Goal: Transaction & Acquisition: Purchase product/service

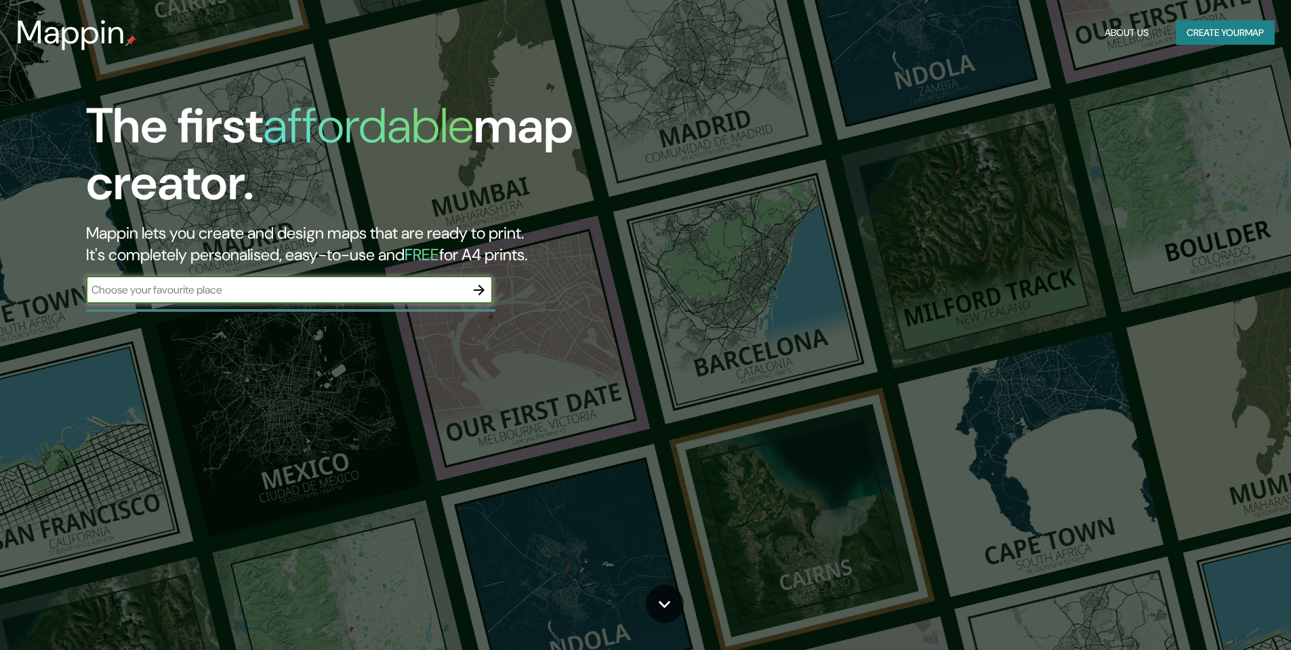
click at [171, 294] on input "text" at bounding box center [276, 290] width 380 height 16
type input "[GEOGRAPHIC_DATA][PERSON_NAME], [DEMOGRAPHIC_DATA] repúblic"
click at [479, 287] on icon "button" at bounding box center [479, 290] width 16 height 16
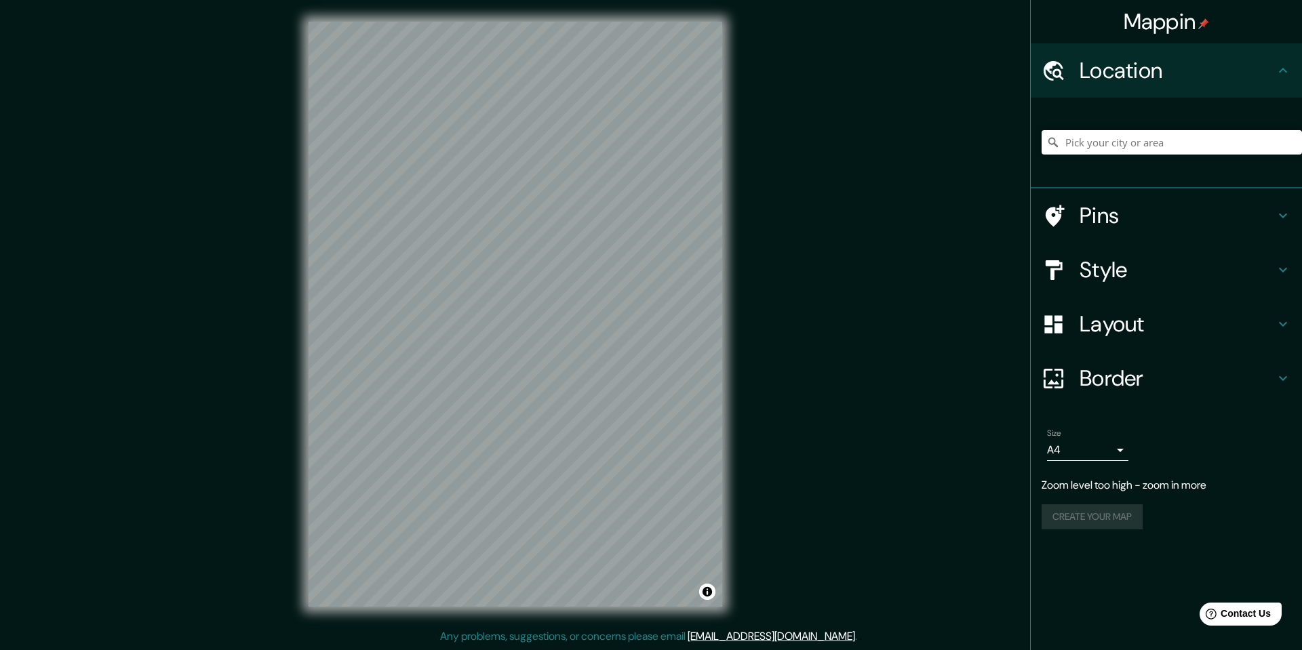
click at [743, 190] on div "© Mapbox © OpenStreetMap Improve this map" at bounding box center [515, 314] width 457 height 628
click at [1104, 132] on input "Pick your city or area" at bounding box center [1171, 142] width 260 height 24
paste input "[GEOGRAPHIC_DATA][PERSON_NAME], [DEMOGRAPHIC_DATA] repúblic"
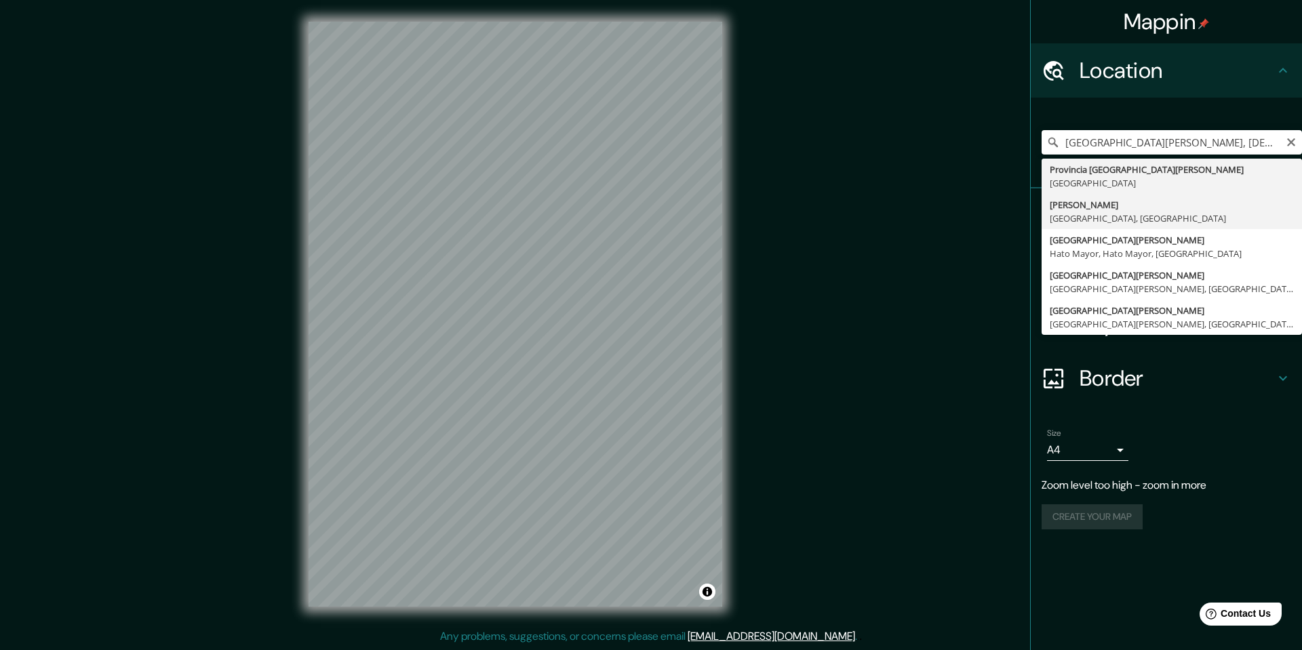
type input "[GEOGRAPHIC_DATA][PERSON_NAME], [GEOGRAPHIC_DATA], [GEOGRAPHIC_DATA]"
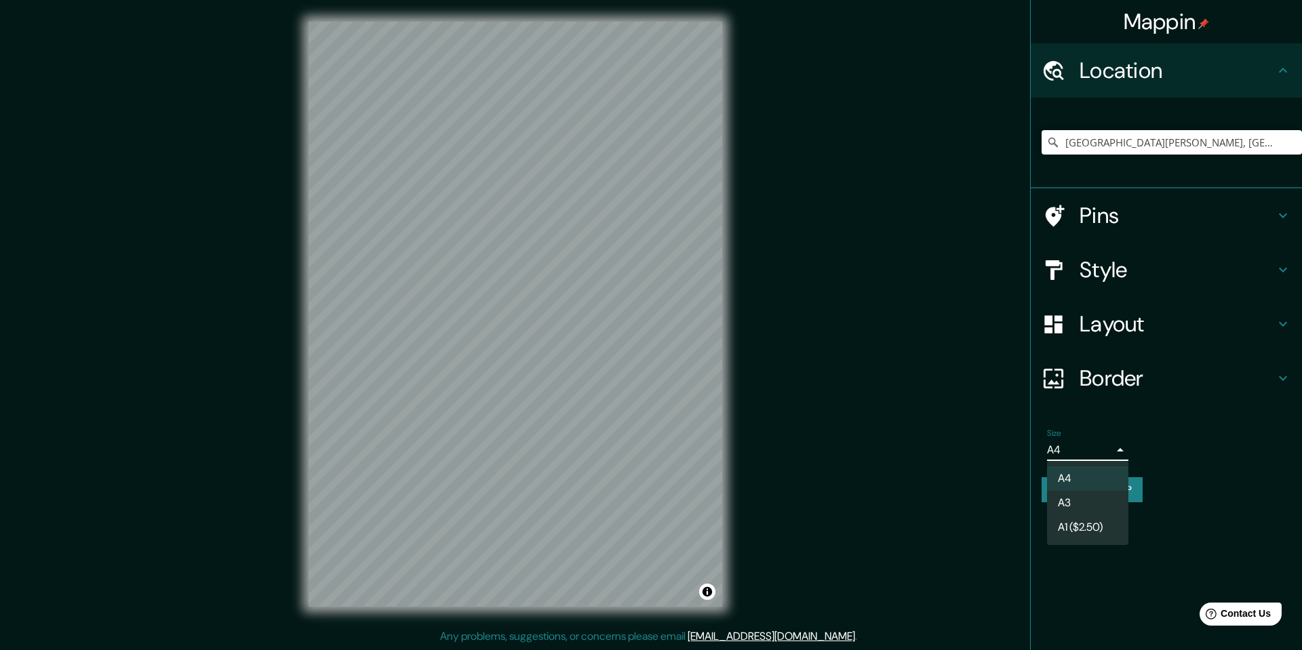
click at [1123, 443] on body "Mappin Location [GEOGRAPHIC_DATA][PERSON_NAME], [GEOGRAPHIC_DATA], [GEOGRAPHIC_…" at bounding box center [651, 325] width 1302 height 650
click at [1102, 497] on li "A3" at bounding box center [1087, 503] width 81 height 24
click at [1125, 447] on body "Mappin Location [GEOGRAPHIC_DATA][PERSON_NAME], [GEOGRAPHIC_DATA], [GEOGRAPHIC_…" at bounding box center [651, 325] width 1302 height 650
click at [1091, 473] on li "A4" at bounding box center [1087, 478] width 81 height 24
type input "single"
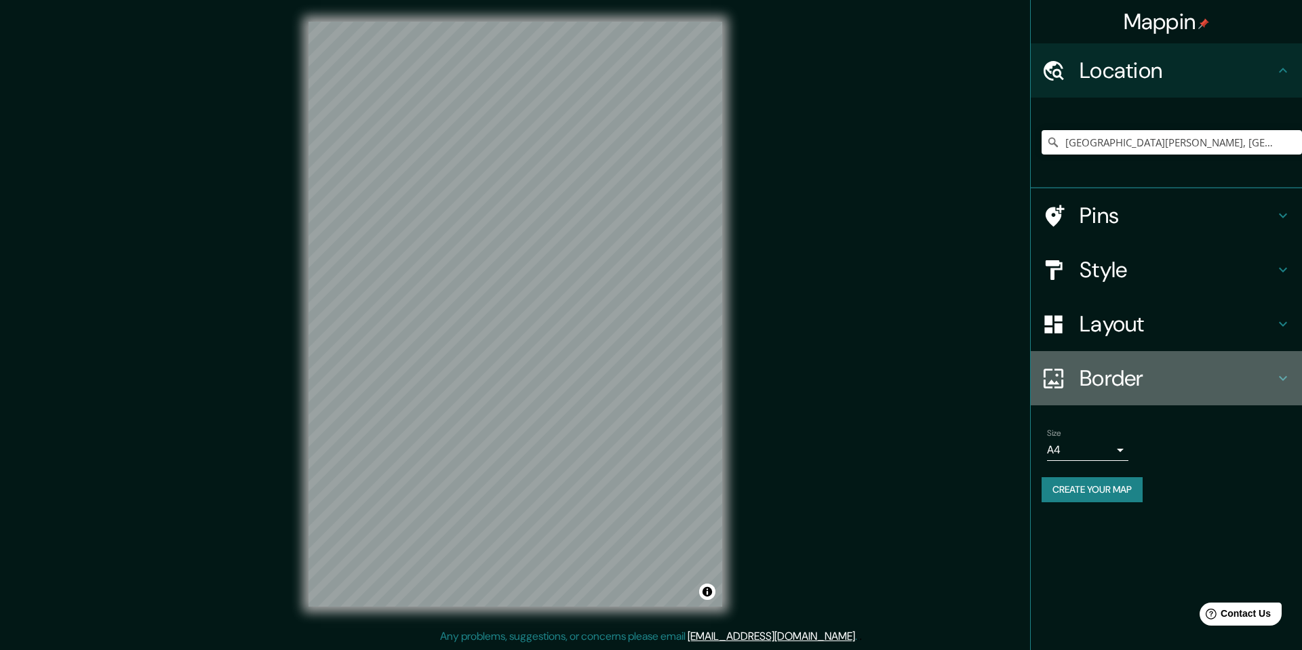
click at [1187, 376] on h4 "Border" at bounding box center [1176, 378] width 195 height 27
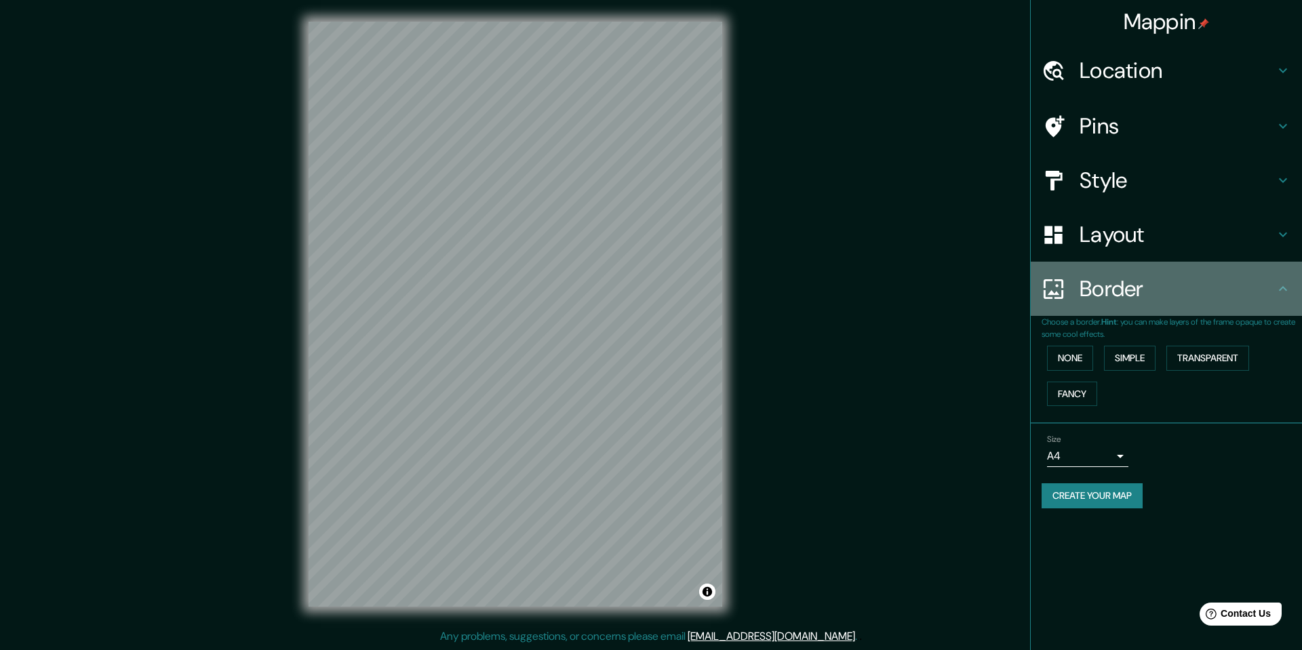
click at [1200, 276] on h4 "Border" at bounding box center [1176, 288] width 195 height 27
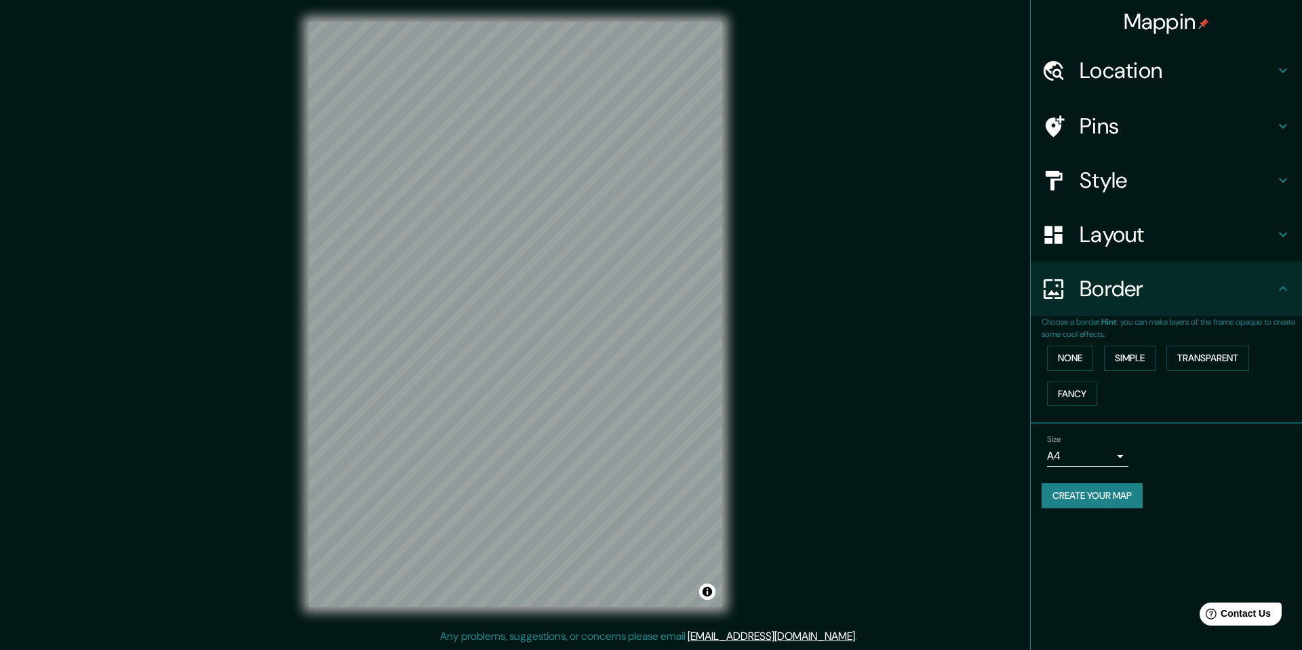
click at [1201, 238] on h4 "Layout" at bounding box center [1176, 234] width 195 height 27
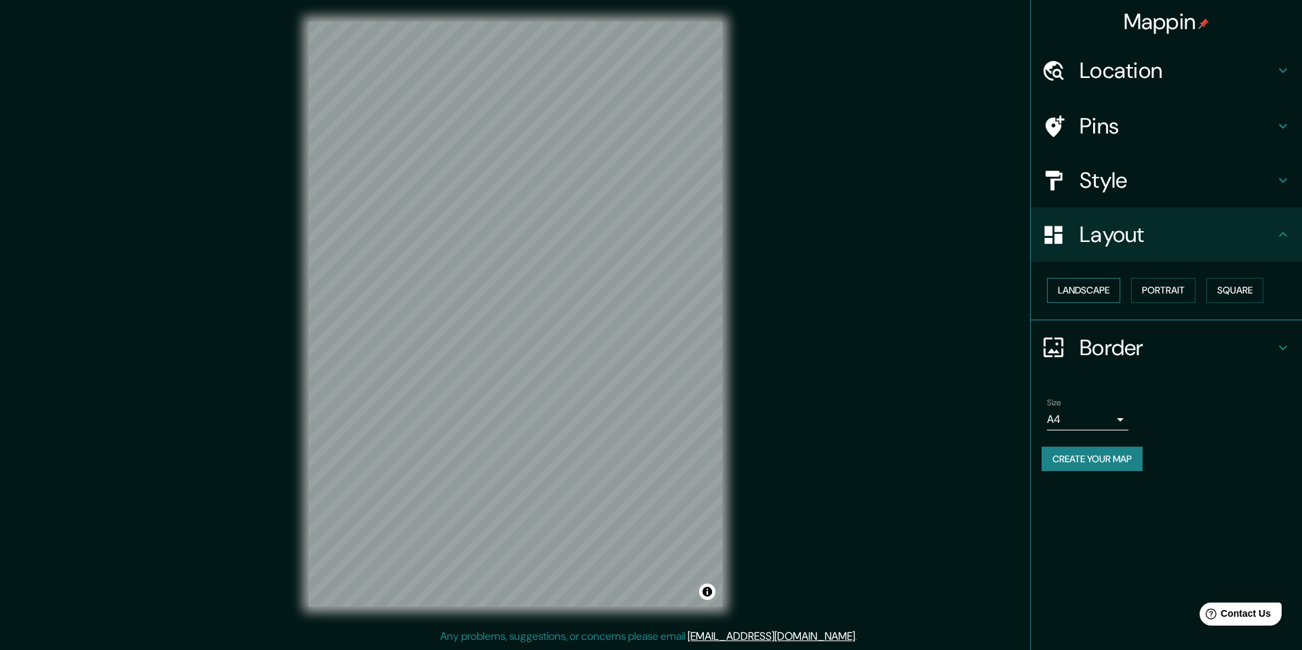
click at [1112, 289] on button "Landscape" at bounding box center [1083, 290] width 73 height 25
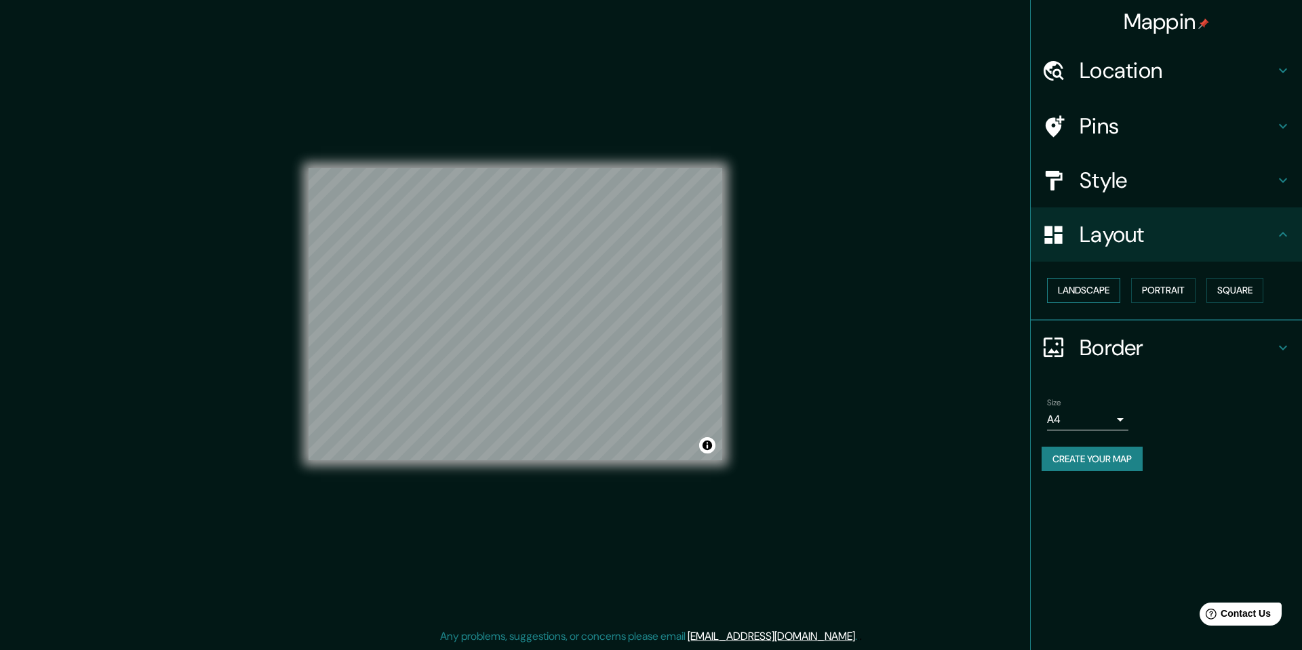
click at [1112, 289] on button "Landscape" at bounding box center [1083, 290] width 73 height 25
click at [1178, 287] on button "Portrait" at bounding box center [1163, 290] width 64 height 25
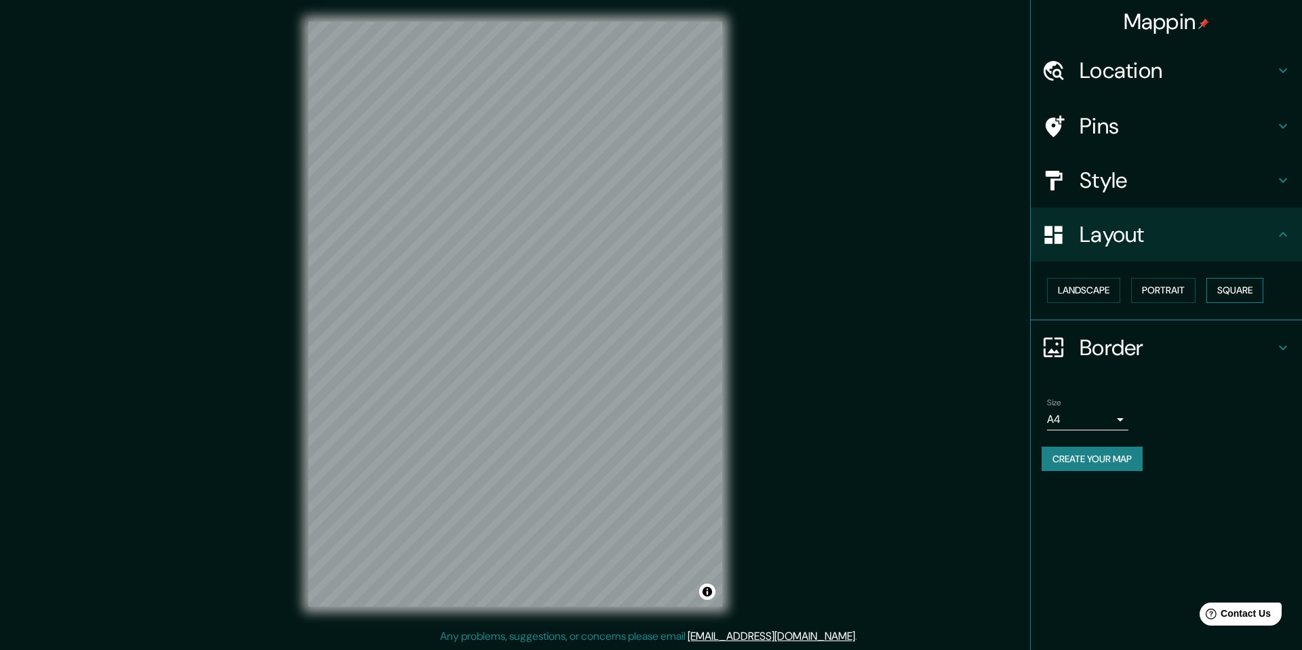
click at [1239, 287] on button "Square" at bounding box center [1234, 290] width 57 height 25
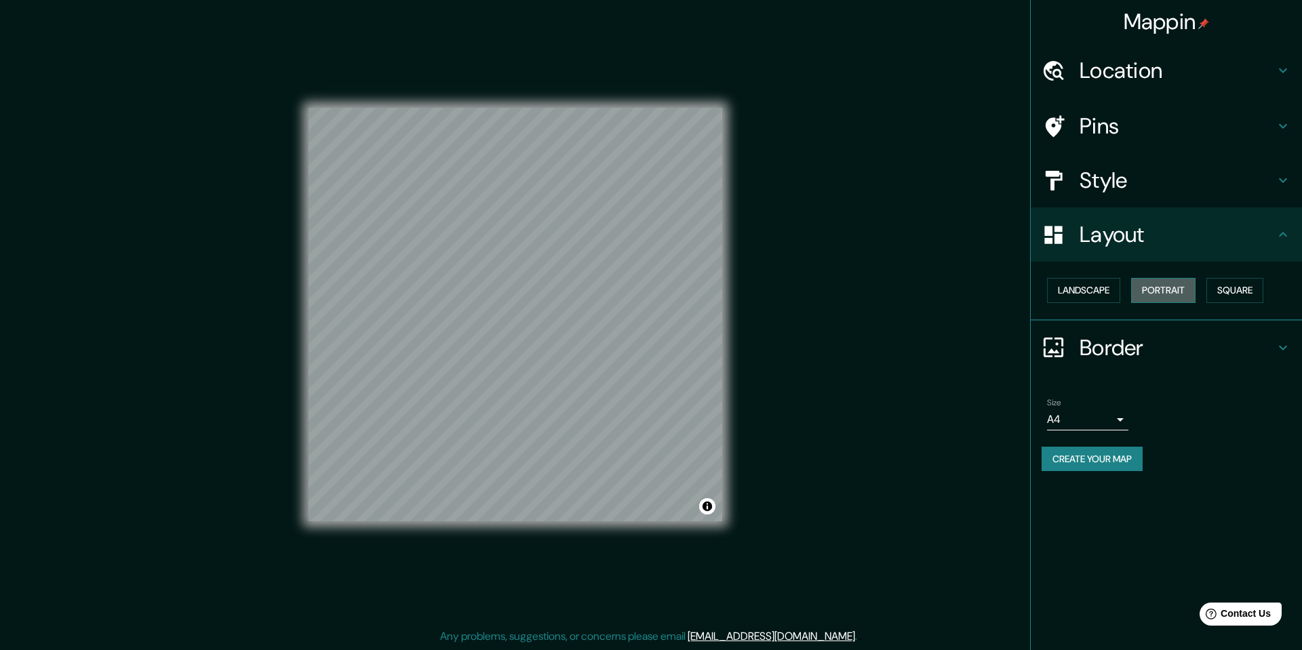
click at [1195, 292] on button "Portrait" at bounding box center [1163, 290] width 64 height 25
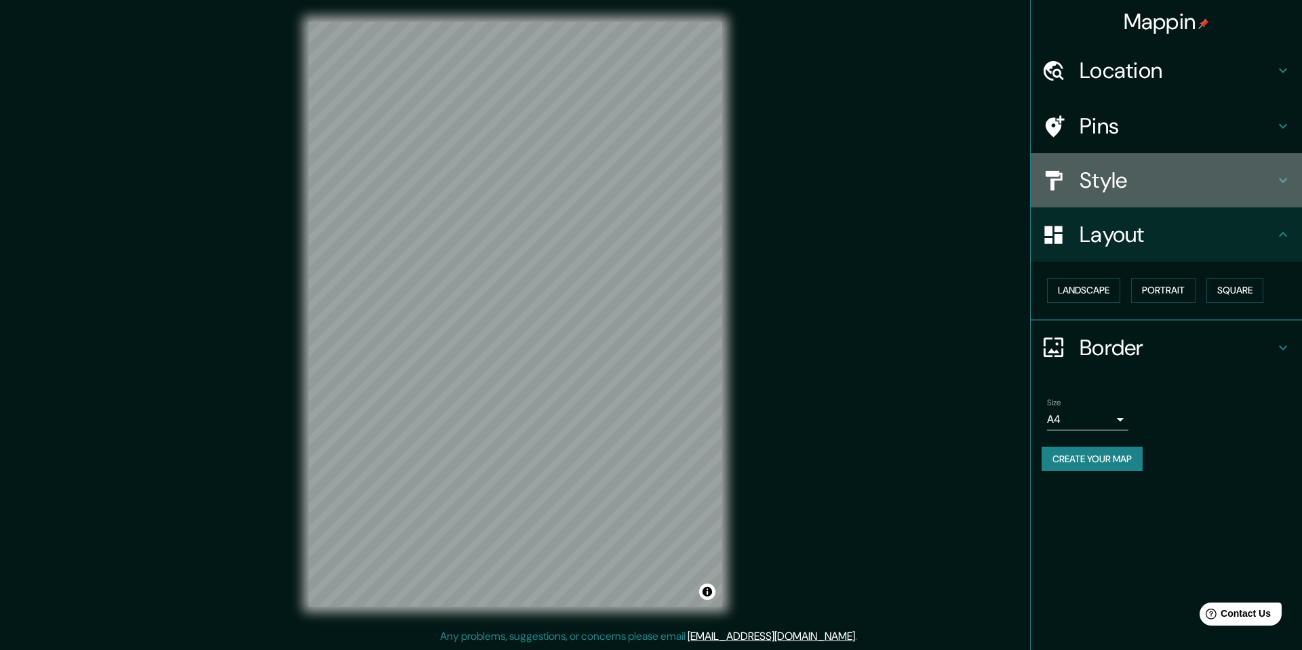
click at [1121, 174] on h4 "Style" at bounding box center [1176, 180] width 195 height 27
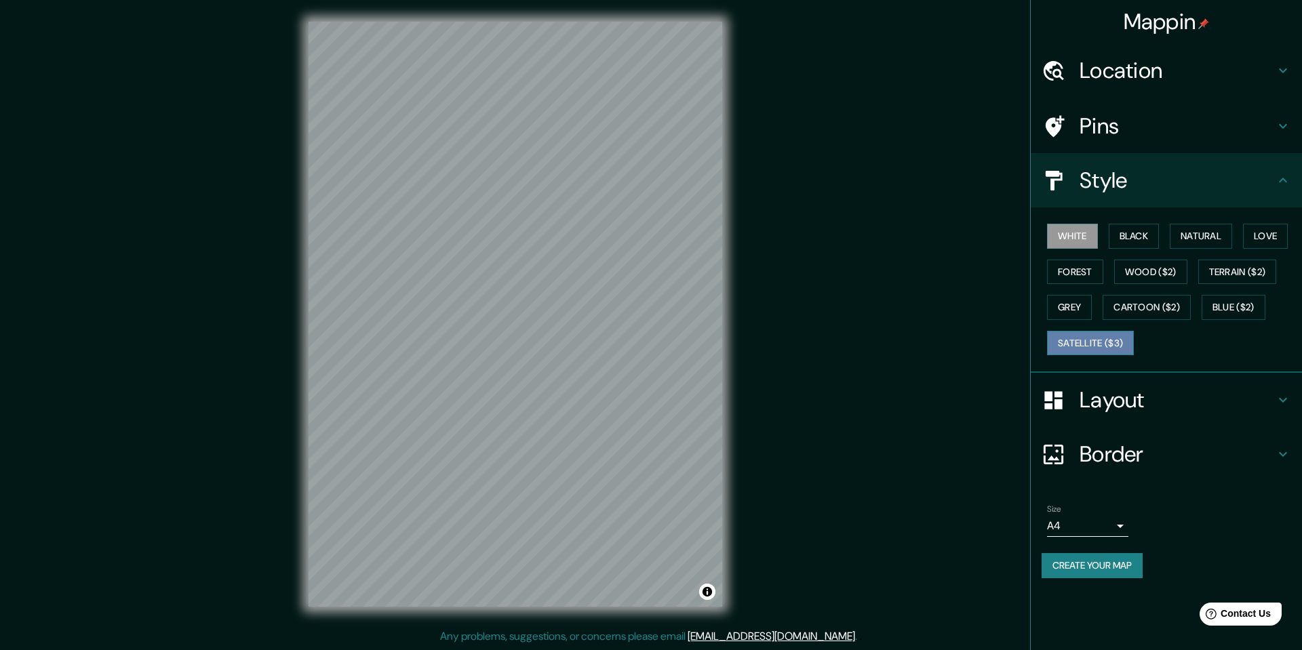
click at [1113, 336] on button "Satellite ($3)" at bounding box center [1090, 343] width 87 height 25
click at [1083, 268] on button "Forest" at bounding box center [1075, 272] width 56 height 25
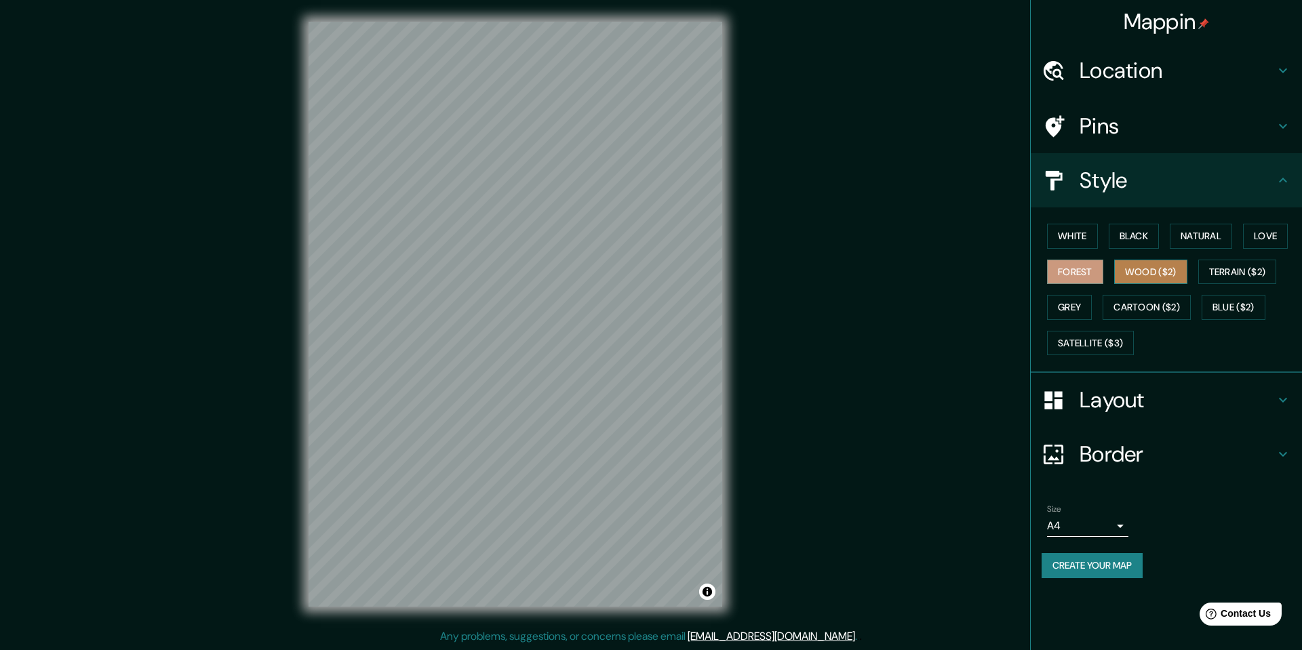
click at [1144, 273] on button "Wood ($2)" at bounding box center [1150, 272] width 73 height 25
click at [1074, 306] on button "Grey" at bounding box center [1069, 307] width 45 height 25
click at [1147, 307] on button "Cartoon ($2)" at bounding box center [1146, 307] width 88 height 25
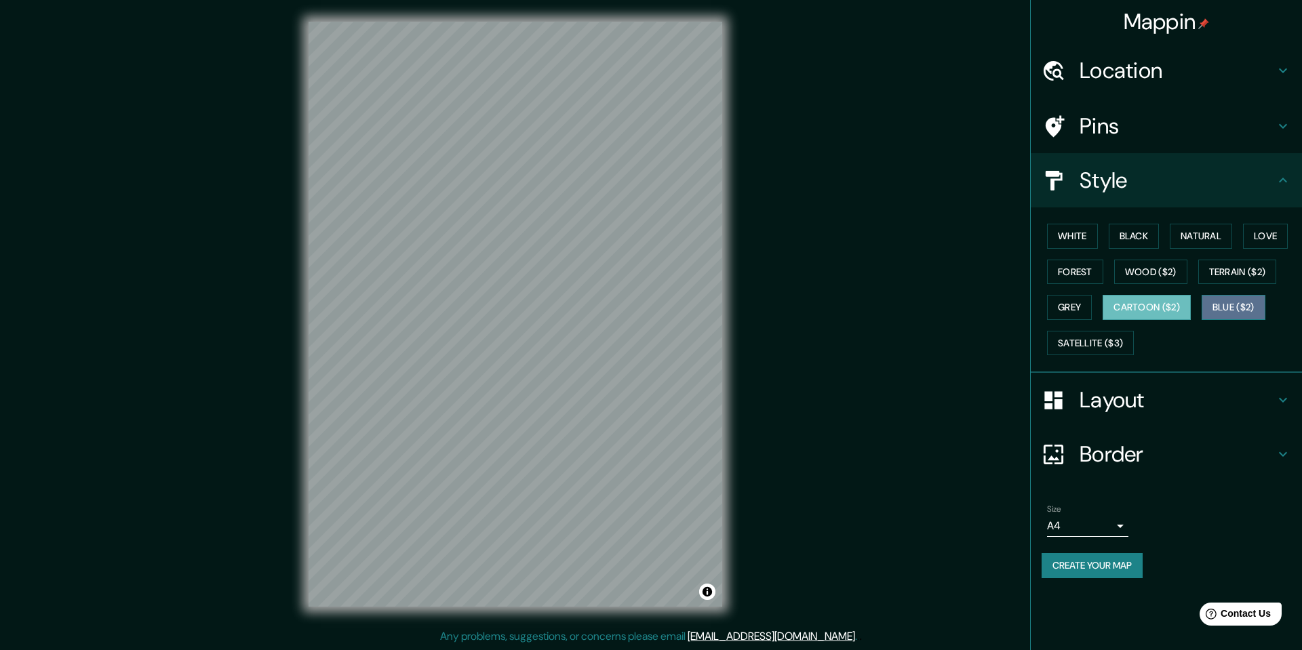
click at [1230, 304] on button "Blue ($2)" at bounding box center [1233, 307] width 64 height 25
click at [1183, 304] on button "Cartoon ($2)" at bounding box center [1146, 307] width 88 height 25
click at [1226, 274] on button "Terrain ($2)" at bounding box center [1237, 272] width 79 height 25
click at [1265, 241] on button "Love" at bounding box center [1265, 236] width 45 height 25
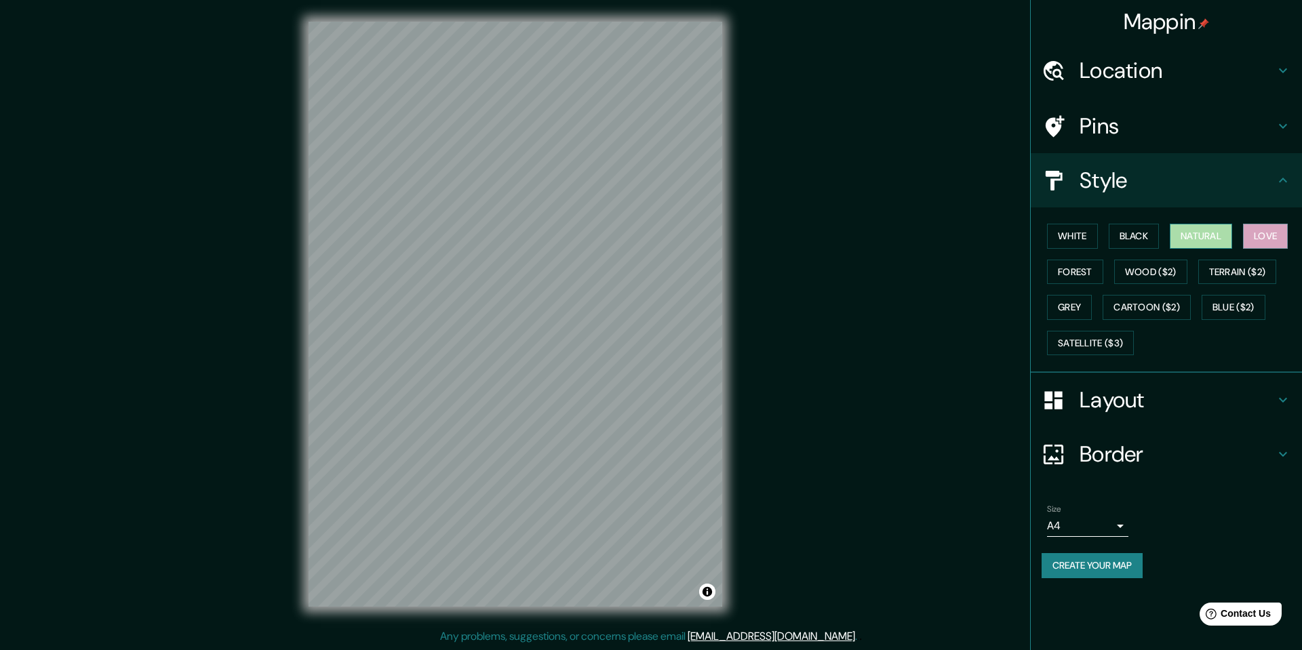
click at [1199, 237] on button "Natural" at bounding box center [1200, 236] width 62 height 25
click at [1125, 241] on button "Black" at bounding box center [1133, 236] width 51 height 25
click at [1094, 240] on button "White" at bounding box center [1072, 236] width 51 height 25
click at [1207, 241] on button "Natural" at bounding box center [1200, 236] width 62 height 25
click at [1080, 236] on button "White" at bounding box center [1072, 236] width 51 height 25
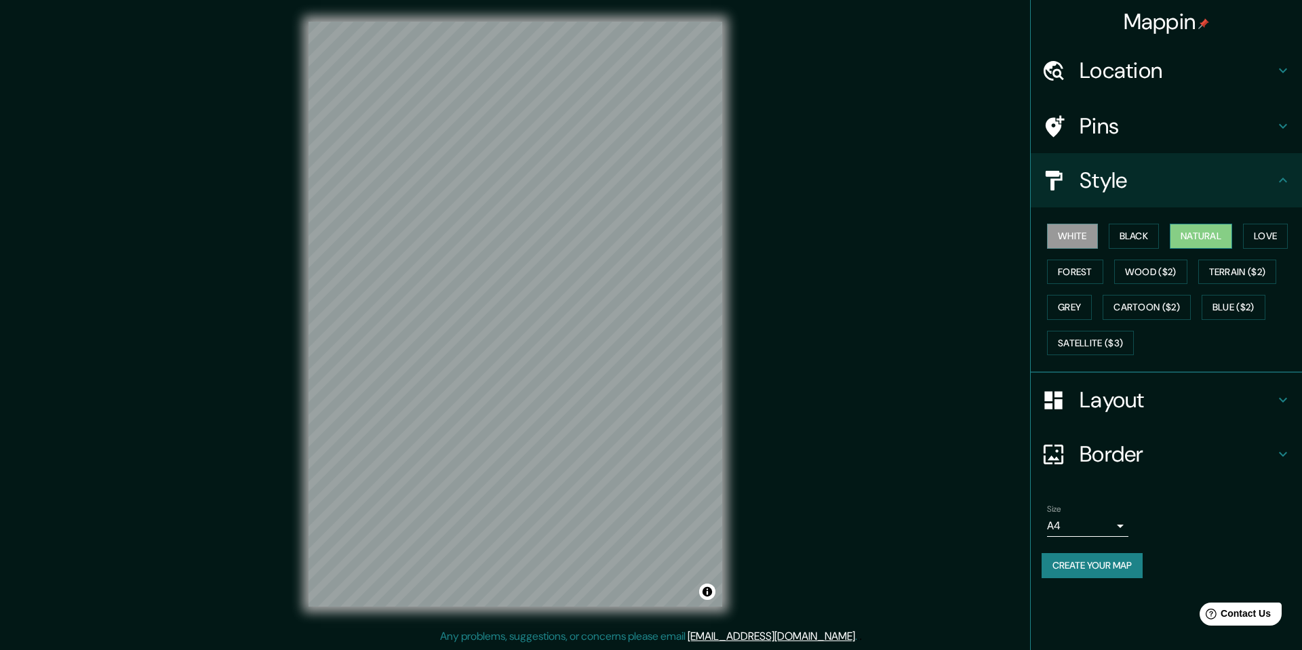
click at [1228, 241] on button "Natural" at bounding box center [1200, 236] width 62 height 25
click at [1081, 237] on button "White" at bounding box center [1072, 236] width 51 height 25
click at [1169, 412] on h4 "Layout" at bounding box center [1176, 399] width 195 height 27
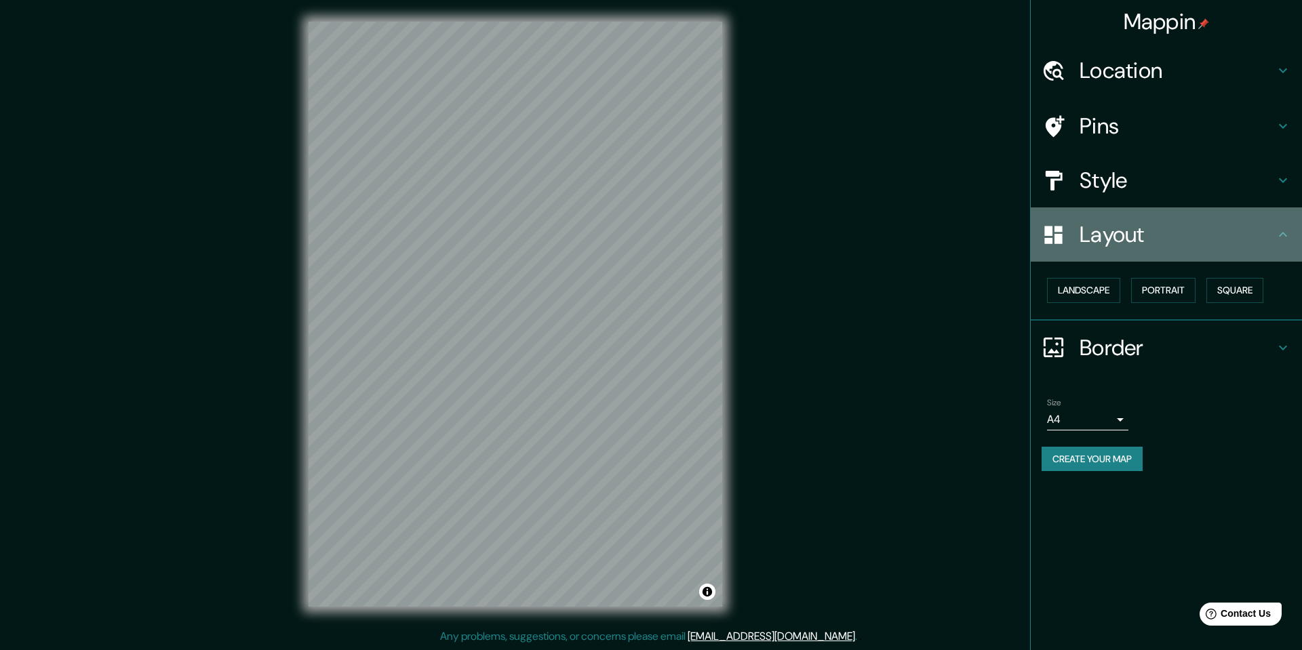
click at [1261, 240] on h4 "Layout" at bounding box center [1176, 234] width 195 height 27
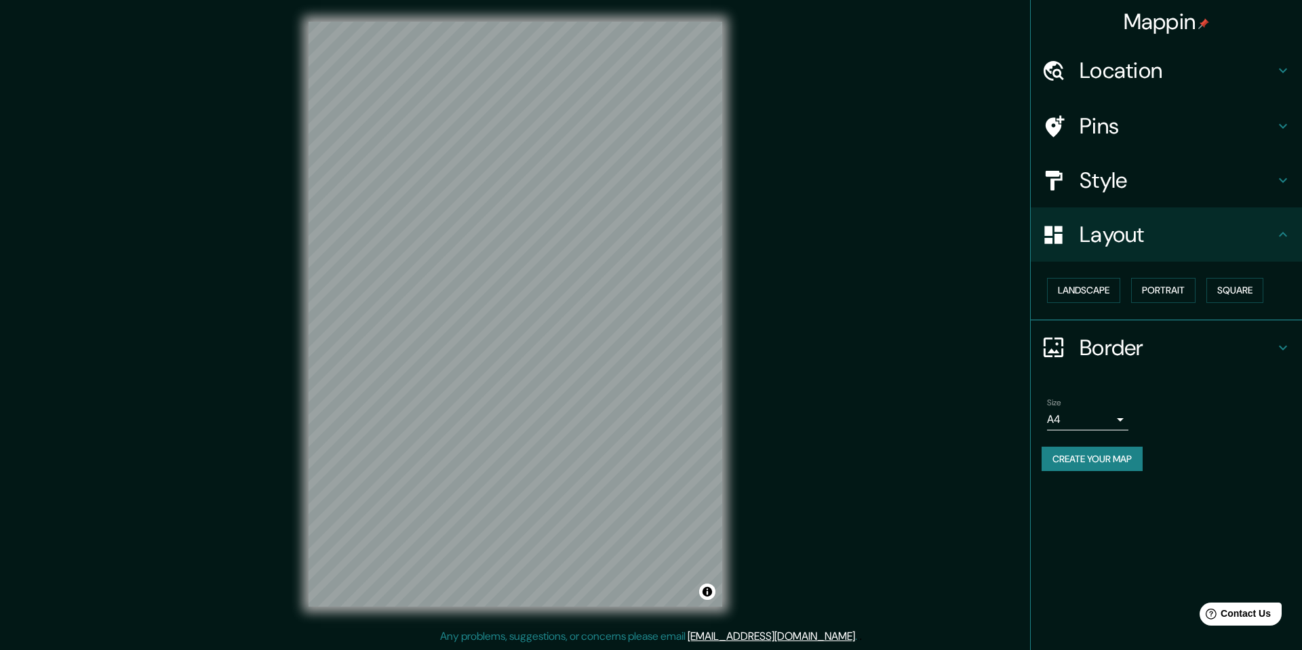
click at [1218, 350] on h4 "Border" at bounding box center [1176, 347] width 195 height 27
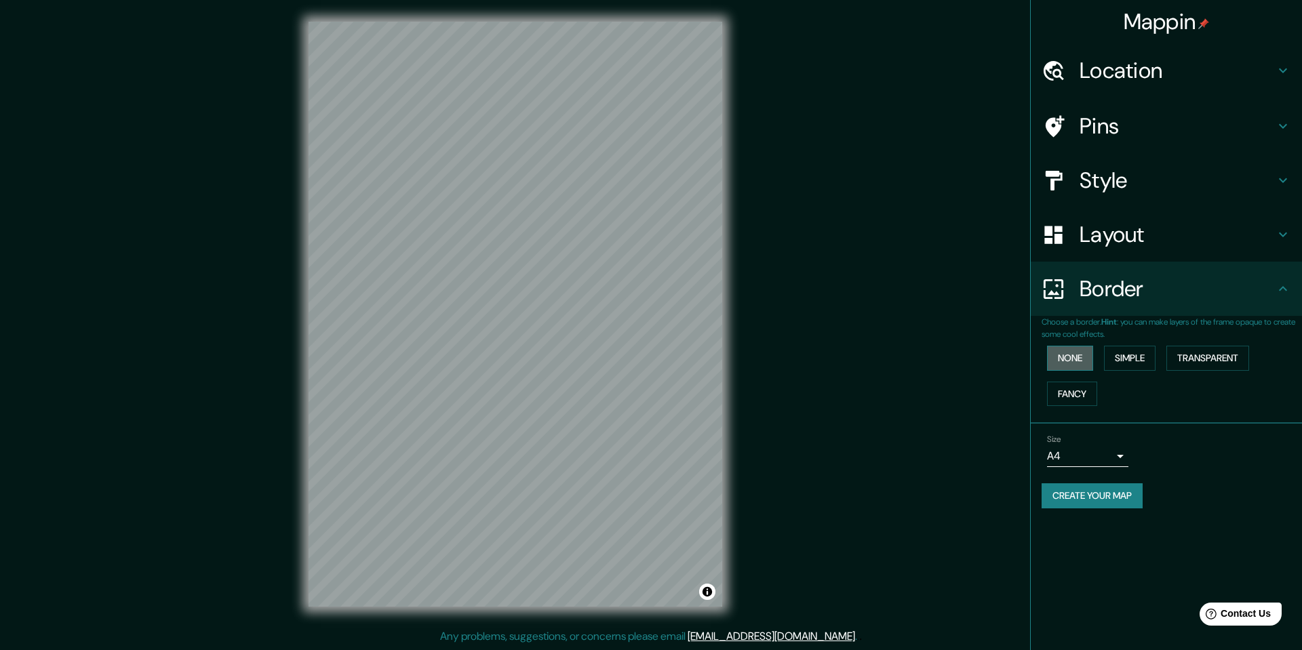
click at [1083, 359] on button "None" at bounding box center [1070, 358] width 46 height 25
click at [1137, 360] on button "Simple" at bounding box center [1130, 358] width 52 height 25
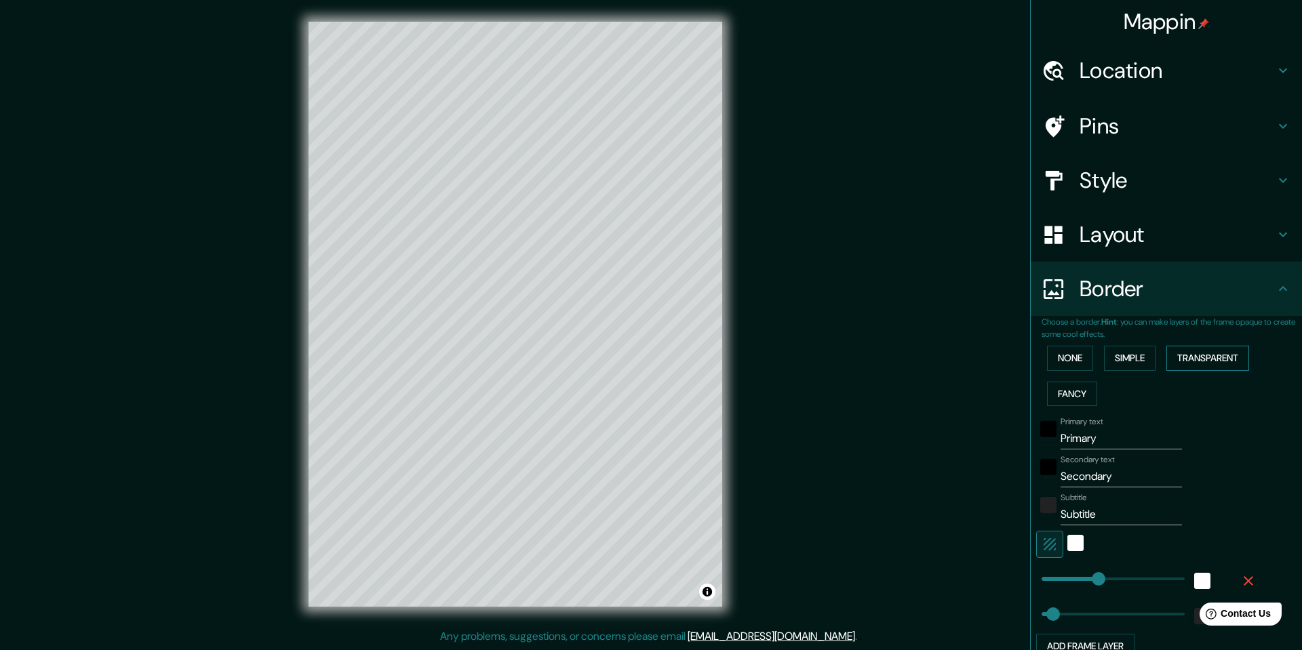
click at [1185, 362] on button "Transparent" at bounding box center [1207, 358] width 83 height 25
click at [1079, 387] on button "Fancy" at bounding box center [1072, 394] width 50 height 25
click at [1225, 355] on button "Transparent" at bounding box center [1207, 358] width 83 height 25
click at [1078, 357] on button "None" at bounding box center [1070, 358] width 46 height 25
